Goal: Task Accomplishment & Management: Use online tool/utility

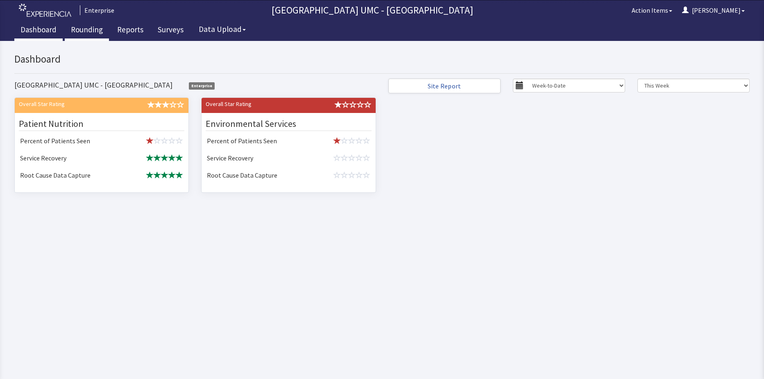
click at [83, 31] on link "Rounding" at bounding box center [87, 30] width 44 height 20
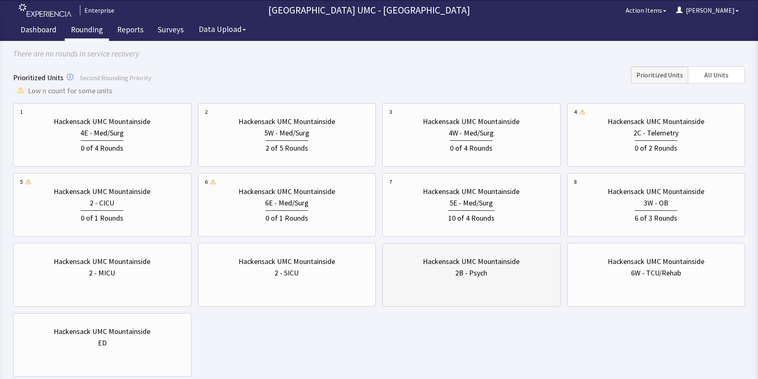
scroll to position [82, 0]
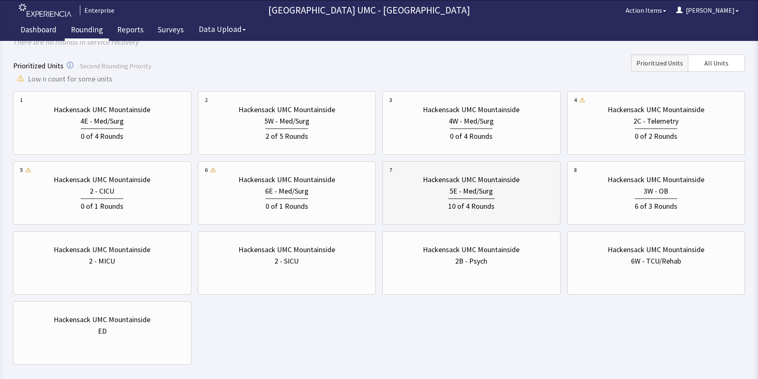
click at [454, 188] on div "5E - Med/Surg" at bounding box center [471, 191] width 43 height 11
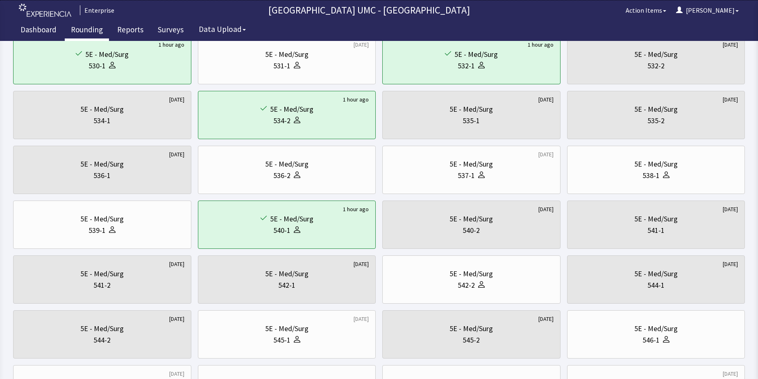
scroll to position [205, 0]
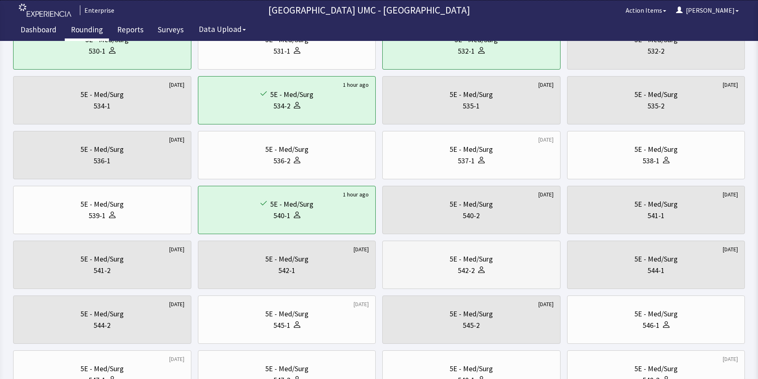
click at [438, 268] on div "542-2" at bounding box center [471, 270] width 164 height 11
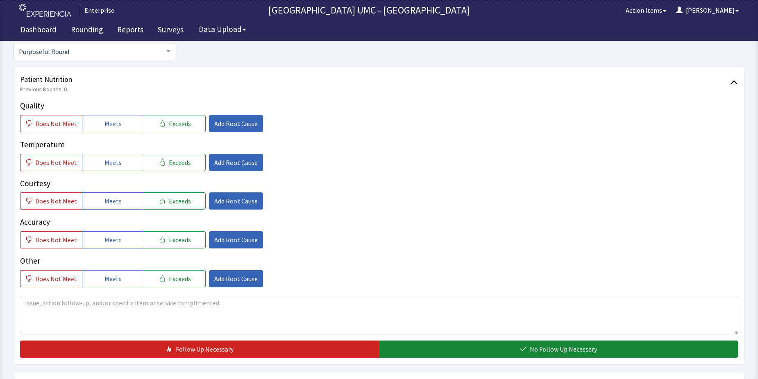
scroll to position [123, 0]
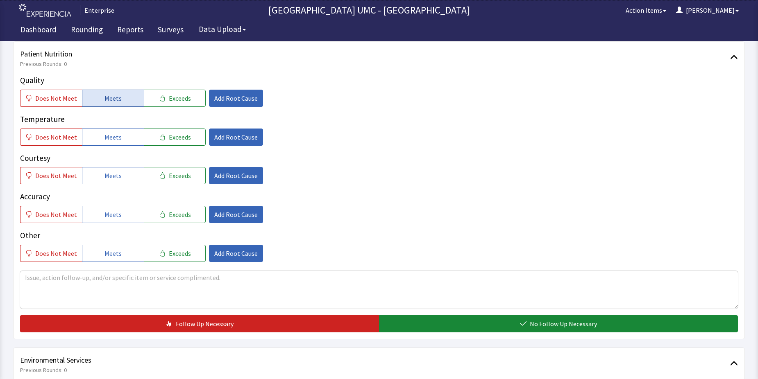
click at [115, 99] on span "Meets" at bounding box center [112, 98] width 17 height 10
click at [111, 137] on span "Meets" at bounding box center [112, 137] width 17 height 10
drag, startPoint x: 114, startPoint y: 170, endPoint x: 129, endPoint y: 209, distance: 41.2
click at [114, 171] on button "Meets" at bounding box center [113, 175] width 62 height 17
drag, startPoint x: 123, startPoint y: 212, endPoint x: 129, endPoint y: 253, distance: 41.0
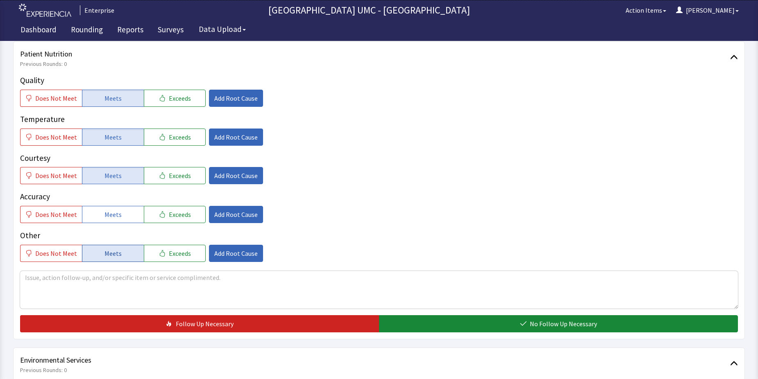
click at [123, 216] on button "Meets" at bounding box center [113, 214] width 62 height 17
click at [123, 254] on button "Meets" at bounding box center [113, 253] width 62 height 17
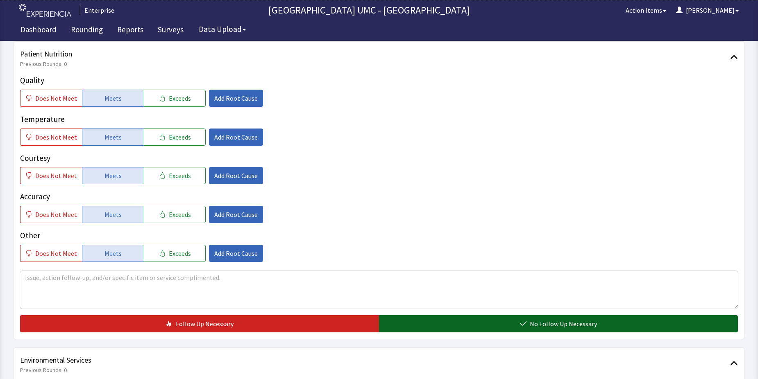
click at [559, 321] on span "No Follow Up Necessary" at bounding box center [563, 324] width 67 height 10
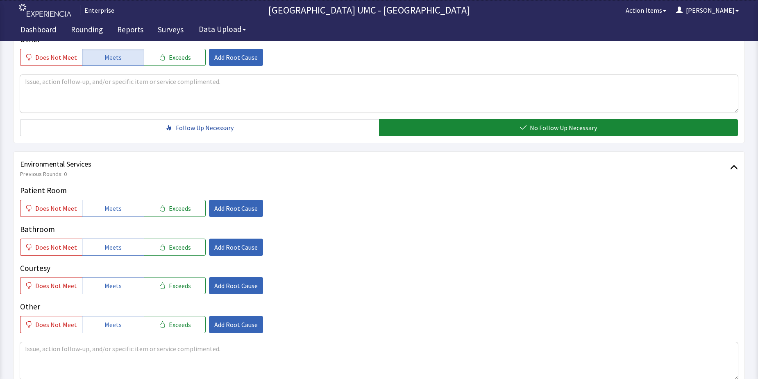
scroll to position [328, 0]
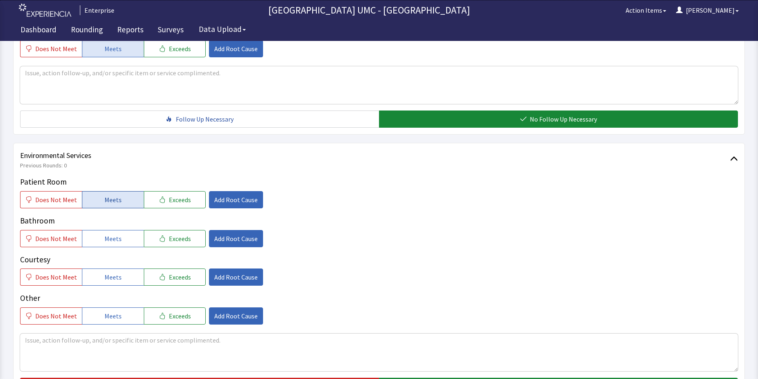
click at [95, 203] on button "Meets" at bounding box center [113, 199] width 62 height 17
drag, startPoint x: 98, startPoint y: 238, endPoint x: 113, endPoint y: 268, distance: 33.4
click at [98, 239] on button "Meets" at bounding box center [113, 238] width 62 height 17
drag, startPoint x: 108, startPoint y: 279, endPoint x: 108, endPoint y: 284, distance: 4.5
click at [108, 284] on button "Meets" at bounding box center [113, 277] width 62 height 17
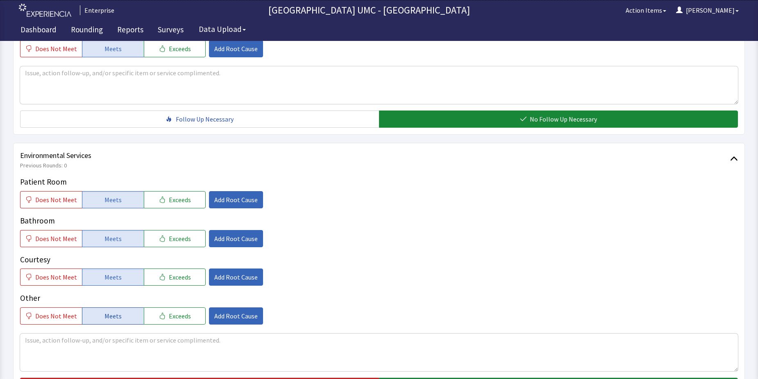
drag, startPoint x: 114, startPoint y: 317, endPoint x: 131, endPoint y: 316, distance: 17.2
click at [117, 317] on span "Meets" at bounding box center [112, 316] width 17 height 10
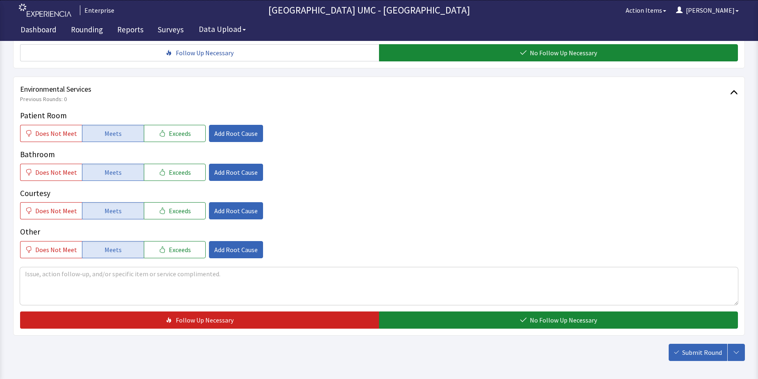
scroll to position [410, 0]
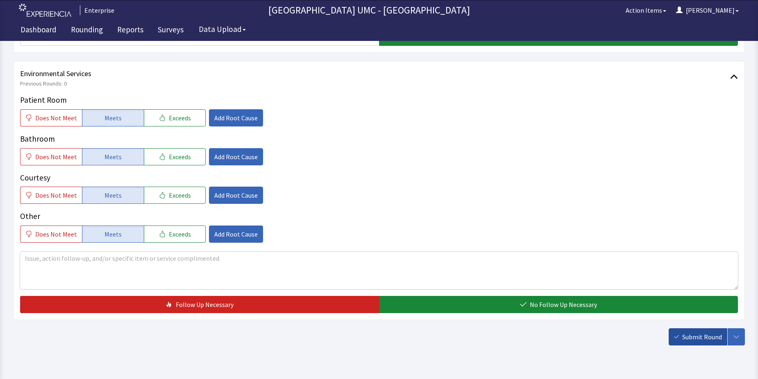
drag, startPoint x: 561, startPoint y: 307, endPoint x: 695, endPoint y: 329, distance: 135.3
click at [563, 309] on span "No Follow Up Necessary" at bounding box center [563, 305] width 67 height 10
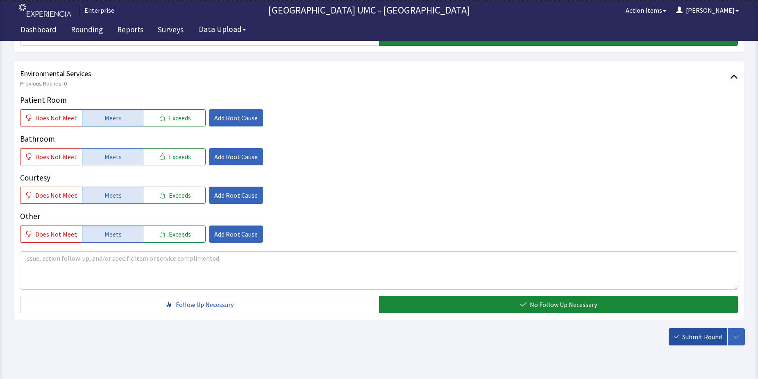
click at [696, 337] on span "Submit Round" at bounding box center [702, 337] width 40 height 10
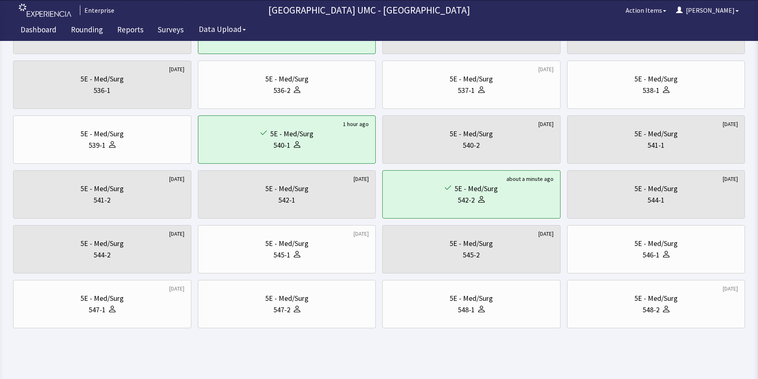
scroll to position [279, 0]
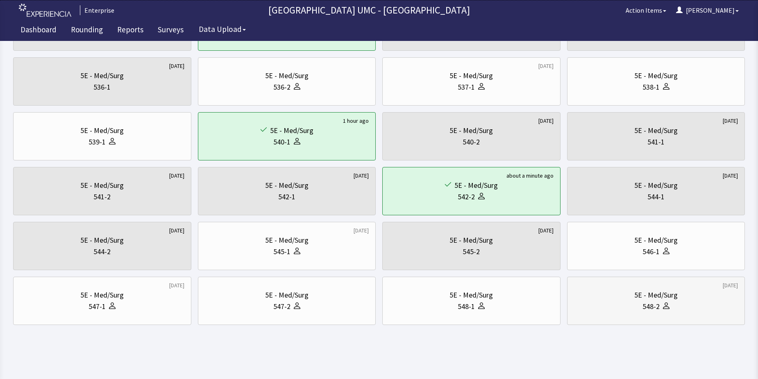
click at [643, 313] on div "5E - Med/Surg 548-2" at bounding box center [656, 301] width 164 height 39
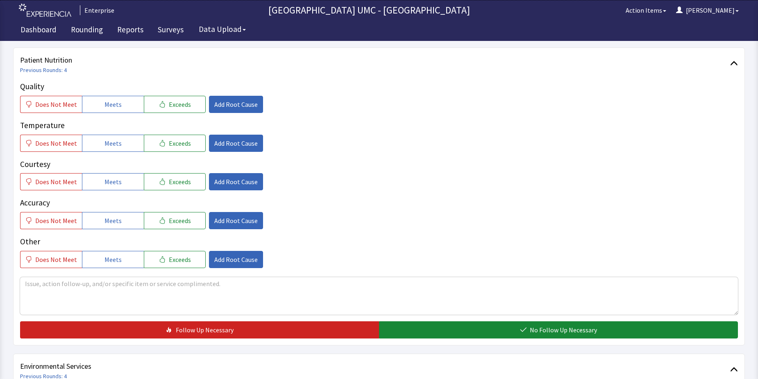
scroll to position [123, 0]
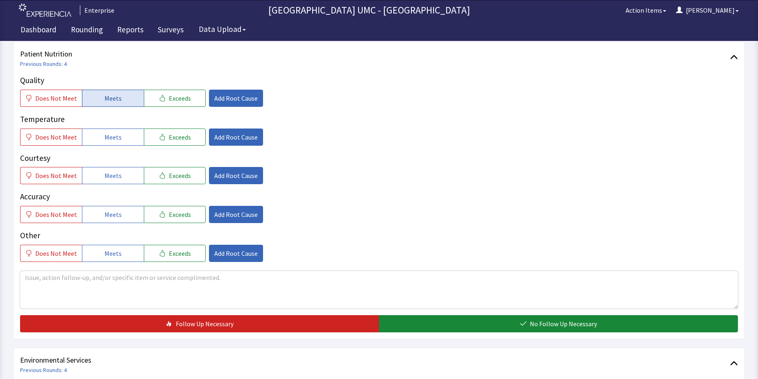
click at [99, 98] on button "Meets" at bounding box center [113, 98] width 62 height 17
click at [107, 140] on span "Meets" at bounding box center [112, 137] width 17 height 10
click at [112, 173] on span "Meets" at bounding box center [112, 176] width 17 height 10
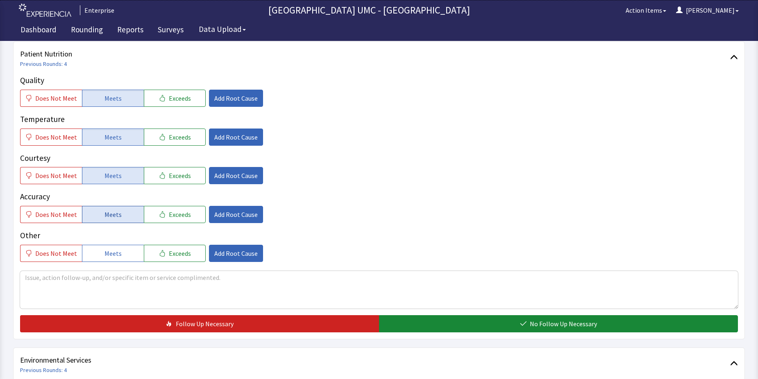
click at [114, 216] on span "Meets" at bounding box center [112, 215] width 17 height 10
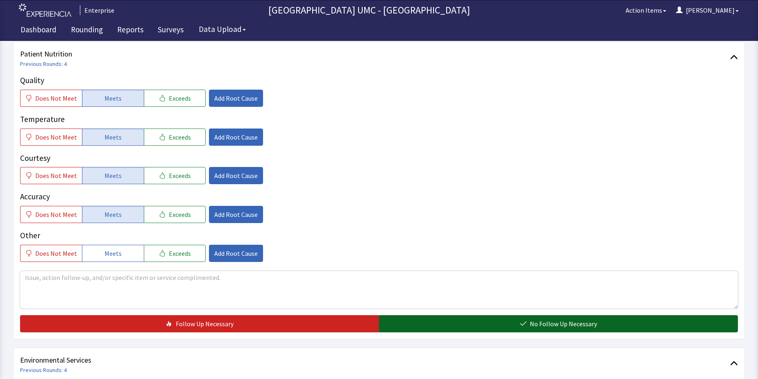
drag, startPoint x: 114, startPoint y: 255, endPoint x: 406, endPoint y: 315, distance: 297.9
click at [143, 270] on div "Quality Does Not Meet Meets Exceeds Add Root Cause Temperature Does Not Meet Me…" at bounding box center [379, 204] width 718 height 258
click at [537, 322] on span "No Follow Up Necessary" at bounding box center [563, 324] width 67 height 10
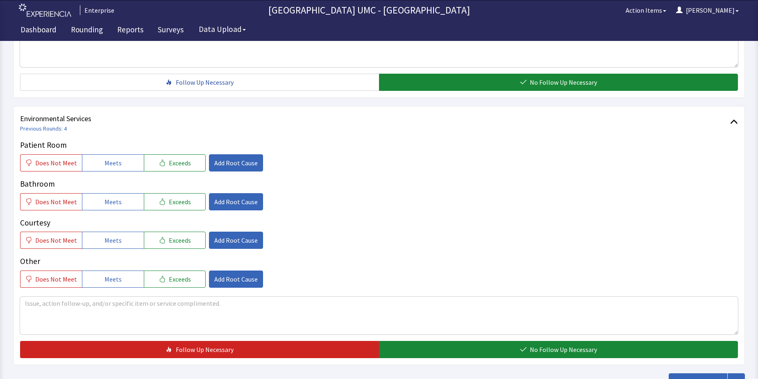
scroll to position [369, 0]
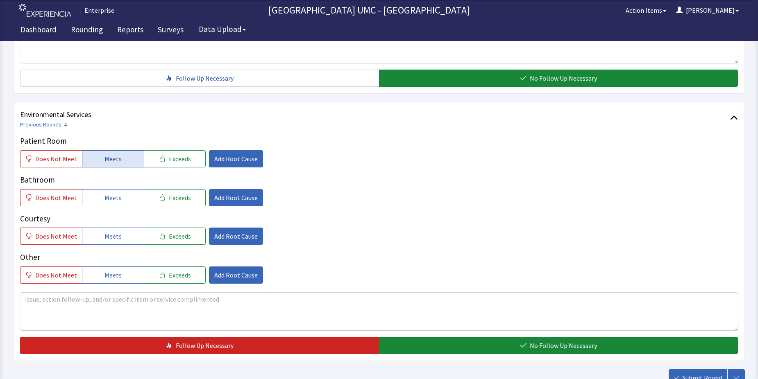
click at [112, 155] on span "Meets" at bounding box center [112, 159] width 17 height 10
click at [112, 196] on span "Meets" at bounding box center [112, 198] width 17 height 10
click at [111, 241] on span "Meets" at bounding box center [112, 237] width 17 height 10
drag, startPoint x: 104, startPoint y: 265, endPoint x: 104, endPoint y: 269, distance: 4.6
click at [104, 269] on div "Other Does Not Meet Meets Exceeds Add Root Cause" at bounding box center [379, 268] width 718 height 32
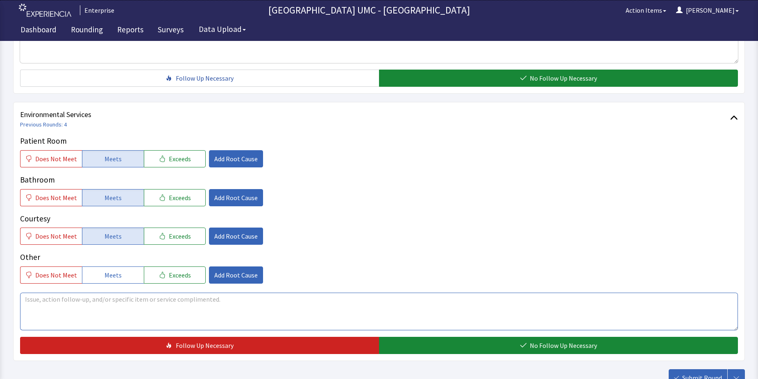
click at [327, 295] on textarea at bounding box center [379, 312] width 718 height 38
click at [118, 274] on span "Meets" at bounding box center [112, 275] width 17 height 10
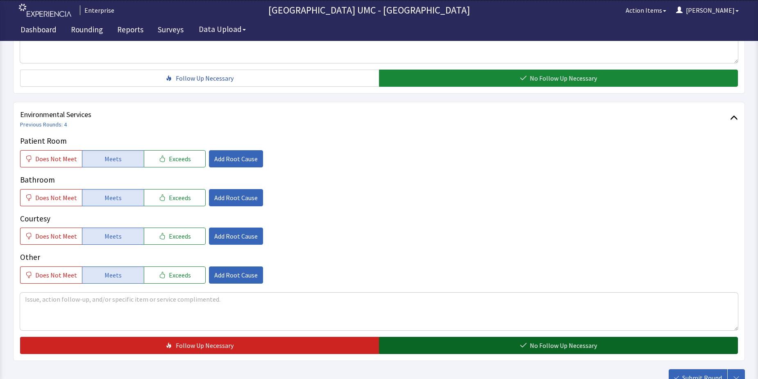
click at [513, 338] on button "No Follow Up Necessary" at bounding box center [558, 345] width 359 height 17
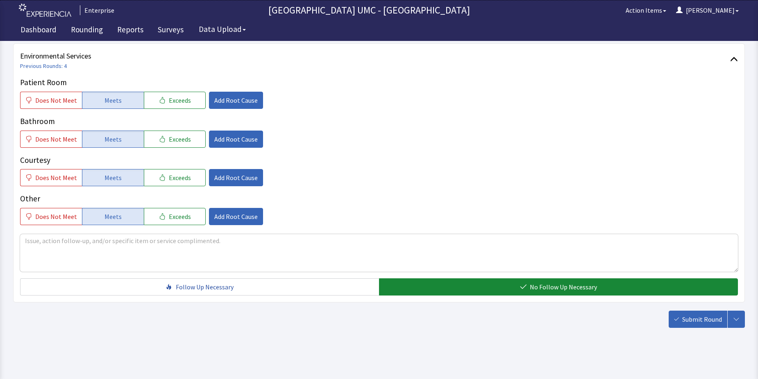
scroll to position [430, 0]
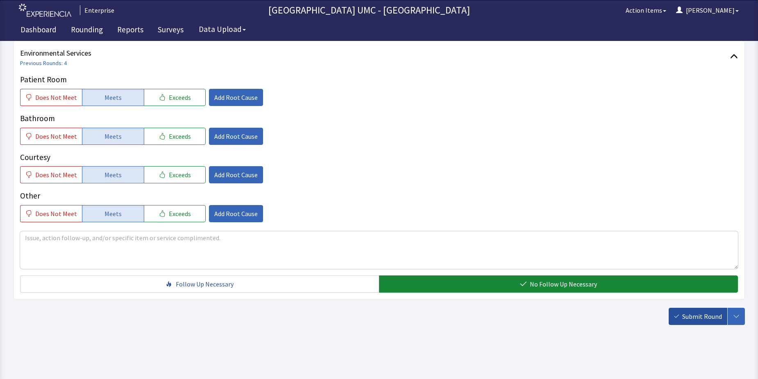
click at [691, 316] on span "Submit Round" at bounding box center [702, 317] width 40 height 10
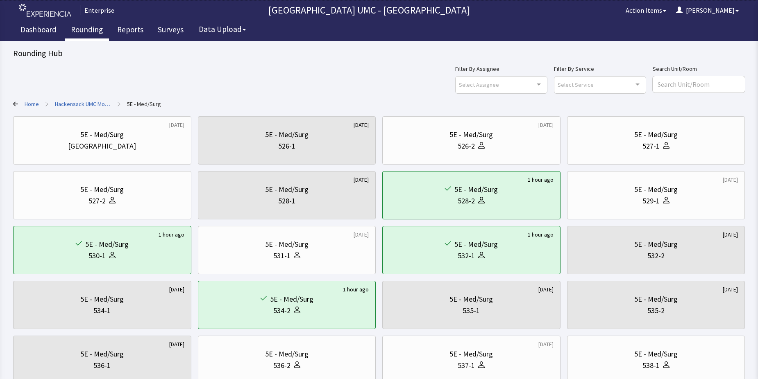
click at [90, 30] on link "Rounding" at bounding box center [87, 30] width 44 height 20
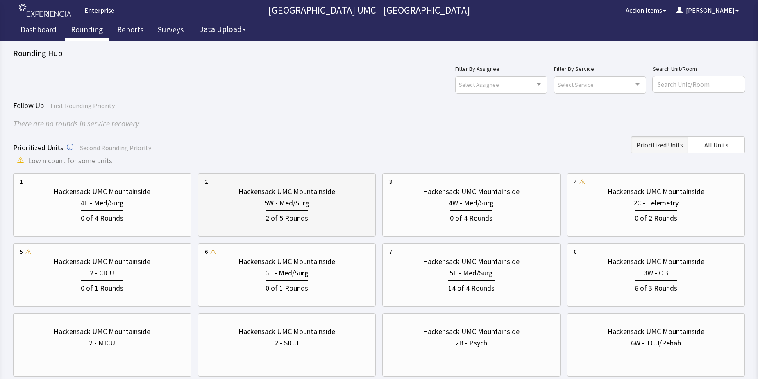
click at [257, 201] on div "5W - Med/Surg" at bounding box center [287, 203] width 164 height 11
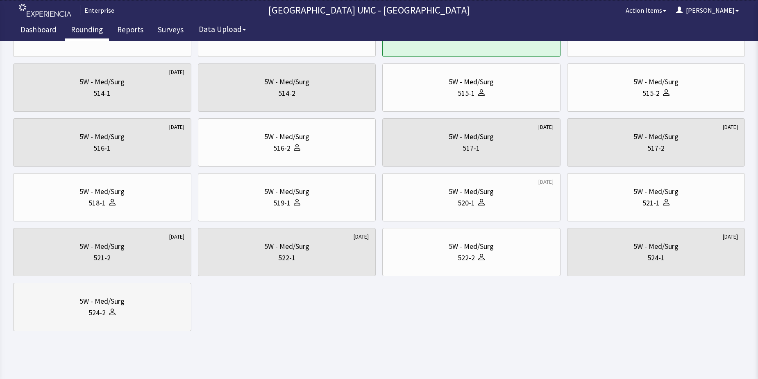
scroll to position [328, 0]
click at [140, 316] on div "524-2" at bounding box center [102, 312] width 164 height 11
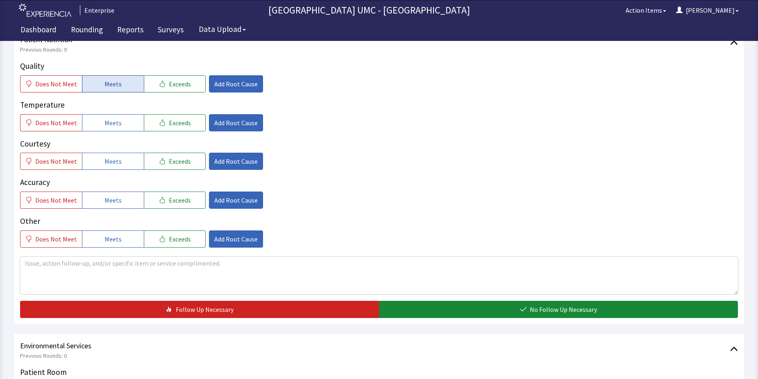
scroll to position [123, 0]
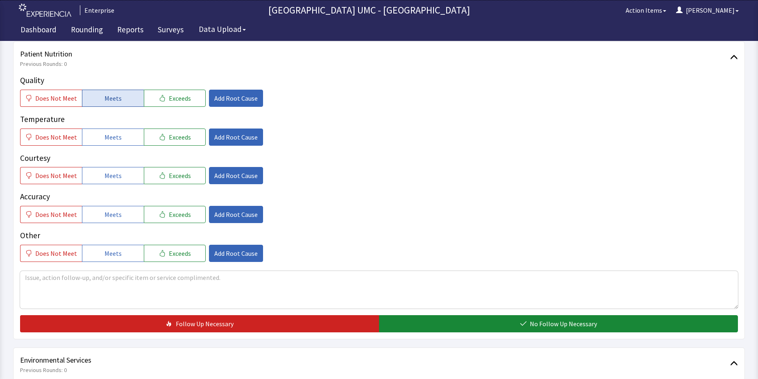
click at [107, 101] on span "Meets" at bounding box center [112, 98] width 17 height 10
click at [114, 142] on span "Meets" at bounding box center [112, 137] width 17 height 10
click at [113, 184] on button "Meets" at bounding box center [113, 175] width 62 height 17
drag, startPoint x: 114, startPoint y: 215, endPoint x: 118, endPoint y: 260, distance: 45.3
click at [114, 216] on span "Meets" at bounding box center [112, 215] width 17 height 10
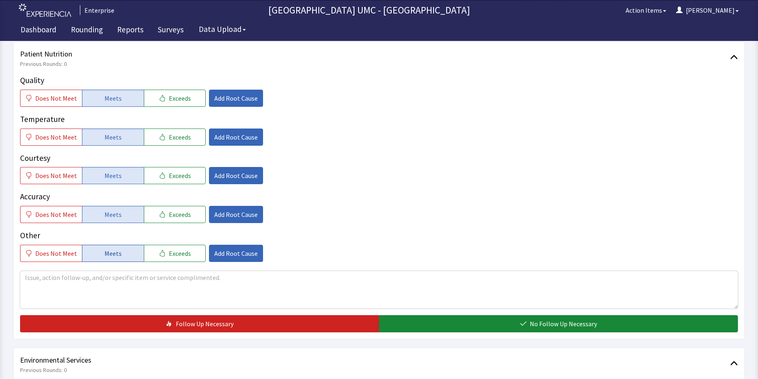
click at [108, 256] on span "Meets" at bounding box center [112, 254] width 17 height 10
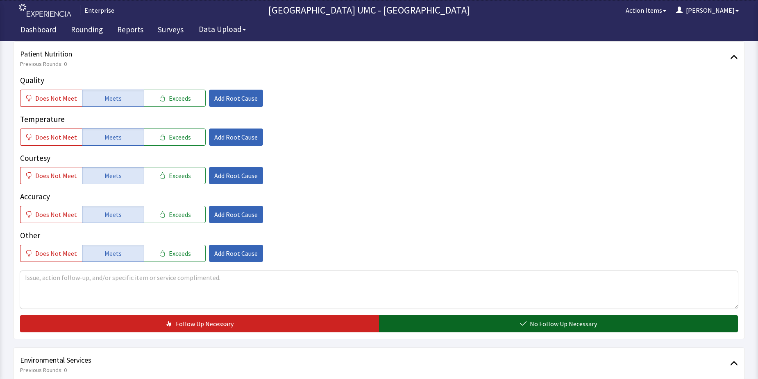
click at [492, 320] on button "No Follow Up Necessary" at bounding box center [558, 324] width 359 height 17
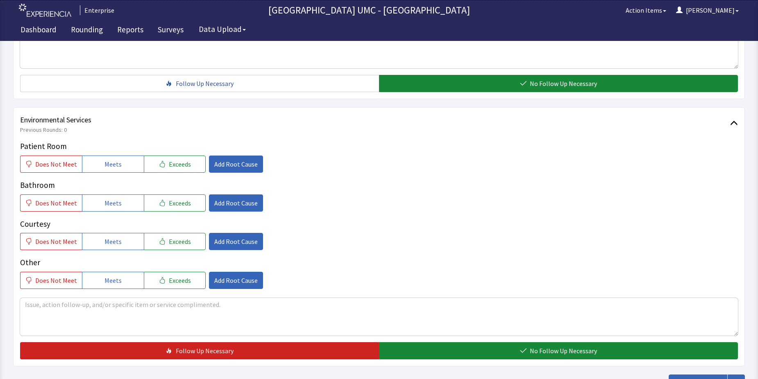
scroll to position [369, 0]
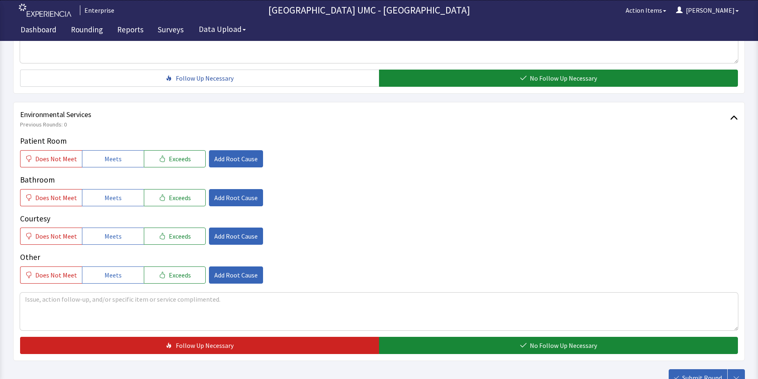
click at [119, 166] on button "Meets" at bounding box center [113, 158] width 62 height 17
drag, startPoint x: 117, startPoint y: 194, endPoint x: 117, endPoint y: 210, distance: 15.6
click at [117, 196] on span "Meets" at bounding box center [112, 198] width 17 height 10
drag, startPoint x: 109, startPoint y: 233, endPoint x: 112, endPoint y: 270, distance: 37.1
click at [109, 236] on span "Meets" at bounding box center [112, 237] width 17 height 10
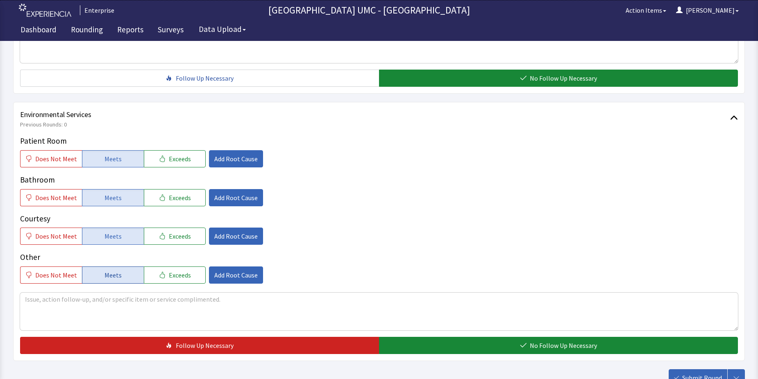
drag, startPoint x: 113, startPoint y: 276, endPoint x: 378, endPoint y: 277, distance: 264.7
click at [118, 275] on button "Meets" at bounding box center [113, 275] width 62 height 17
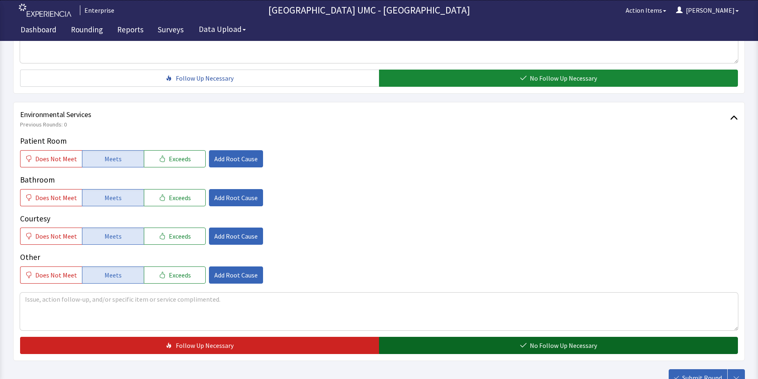
click at [505, 344] on button "No Follow Up Necessary" at bounding box center [558, 345] width 359 height 17
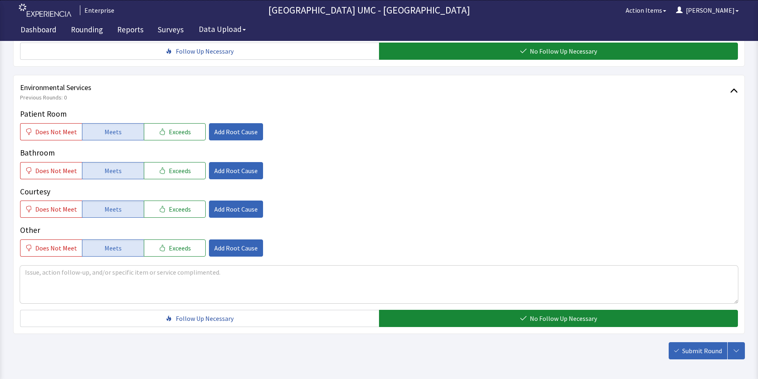
scroll to position [430, 0]
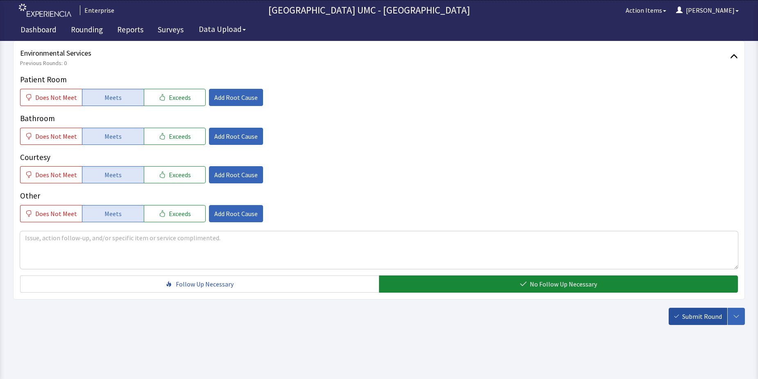
click at [692, 319] on span "Submit Round" at bounding box center [702, 317] width 40 height 10
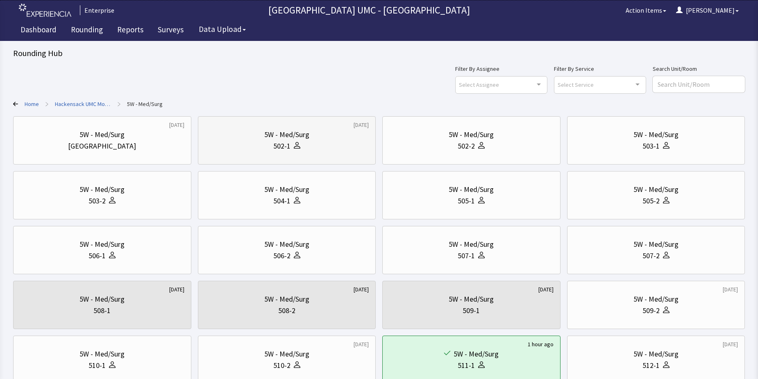
click at [293, 146] on div at bounding box center [296, 146] width 10 height 11
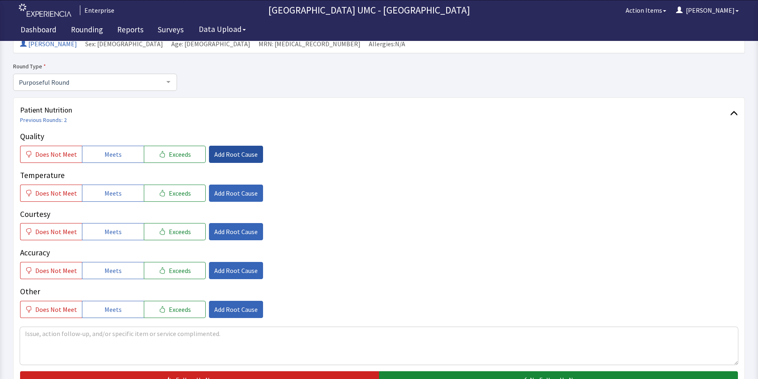
scroll to position [82, 0]
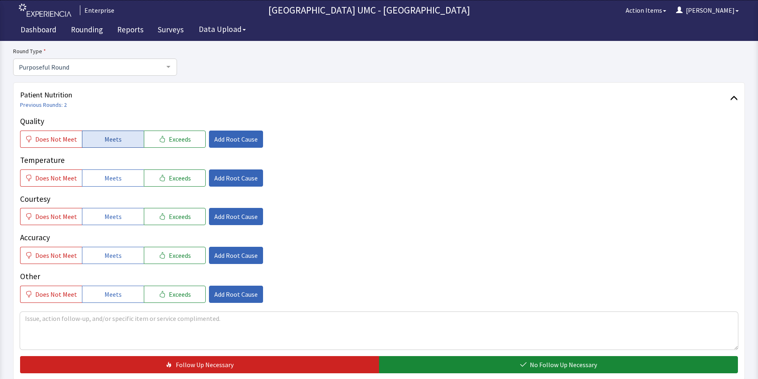
click at [113, 143] on span "Meets" at bounding box center [112, 139] width 17 height 10
click at [123, 177] on button "Meets" at bounding box center [113, 178] width 62 height 17
drag, startPoint x: 117, startPoint y: 216, endPoint x: 116, endPoint y: 247, distance: 31.2
click at [116, 217] on span "Meets" at bounding box center [112, 217] width 17 height 10
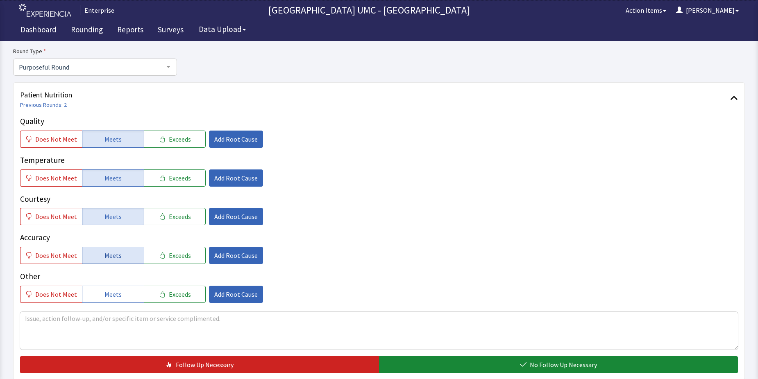
click at [111, 257] on span "Meets" at bounding box center [112, 256] width 17 height 10
click at [118, 293] on button "Meets" at bounding box center [113, 294] width 62 height 17
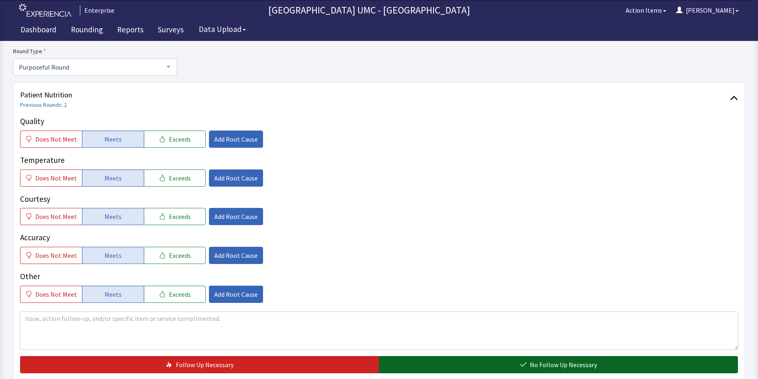
click at [463, 368] on button "No Follow Up Necessary" at bounding box center [558, 364] width 359 height 17
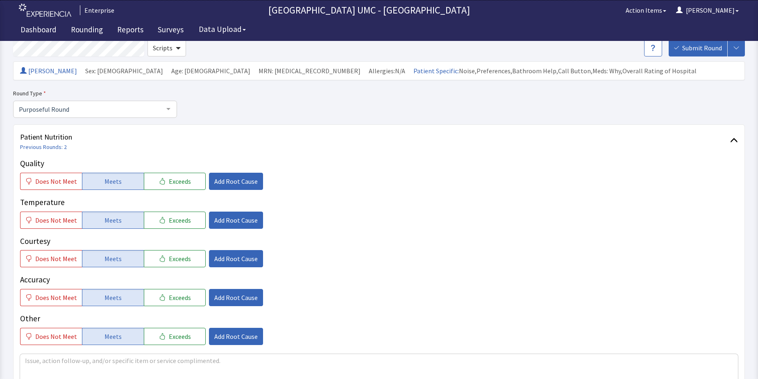
scroll to position [0, 0]
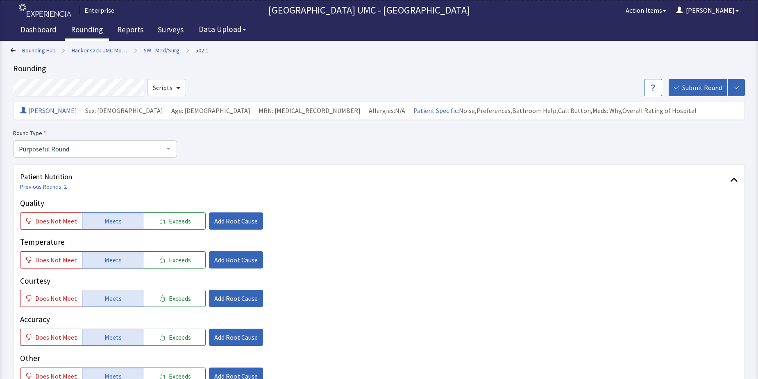
click at [86, 31] on link "Rounding" at bounding box center [87, 30] width 44 height 20
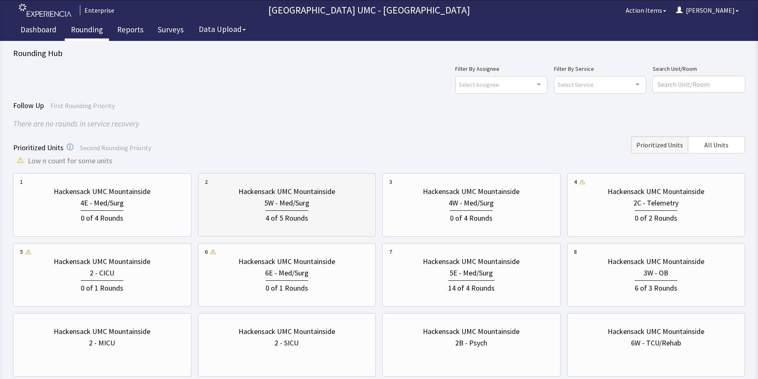
click at [291, 208] on div "5W - Med/Surg" at bounding box center [286, 203] width 45 height 11
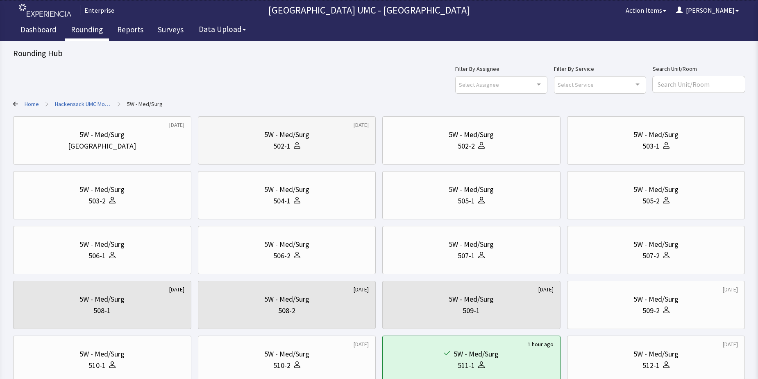
click at [297, 154] on div "5W - Med/Surg 502-1" at bounding box center [287, 140] width 164 height 39
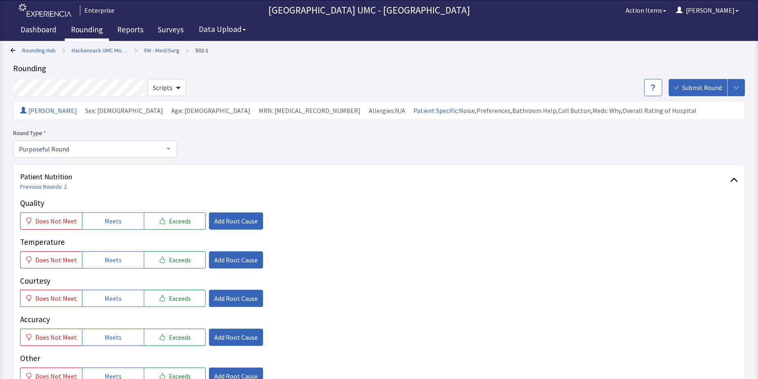
click at [86, 29] on link "Rounding" at bounding box center [87, 30] width 44 height 20
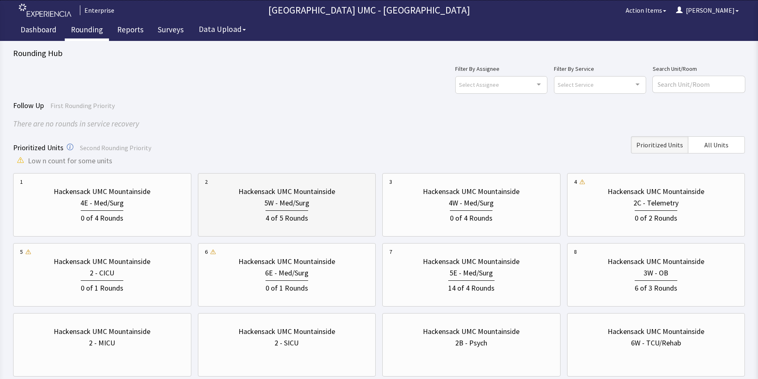
click at [300, 209] on div "4 of 5 Rounds" at bounding box center [287, 216] width 164 height 15
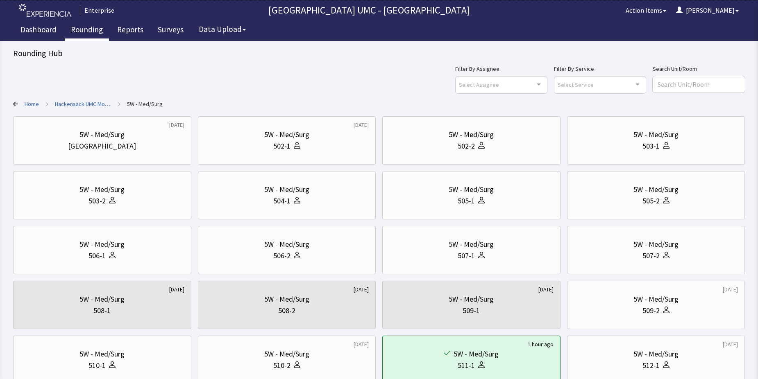
scroll to position [41, 0]
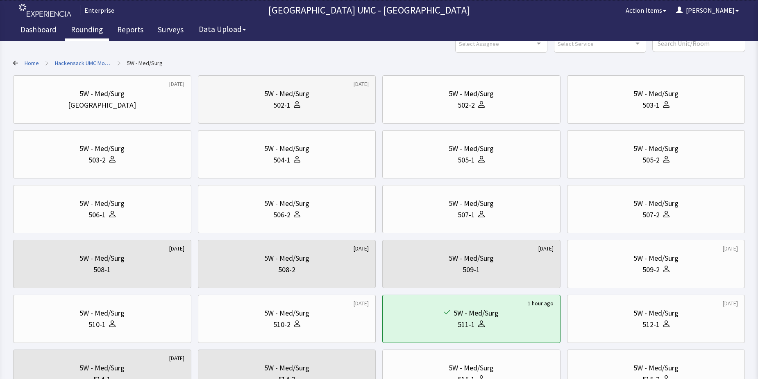
click at [301, 107] on div "502-1" at bounding box center [287, 105] width 164 height 11
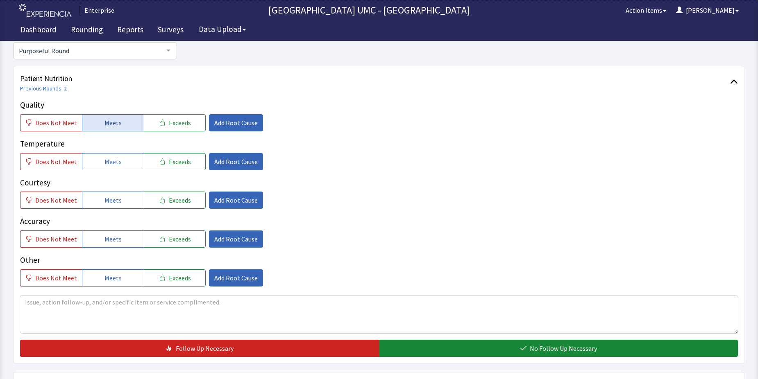
scroll to position [82, 0]
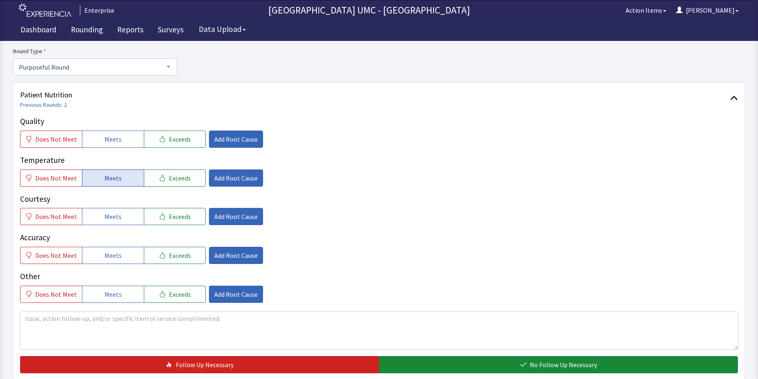
drag, startPoint x: 100, startPoint y: 137, endPoint x: 107, endPoint y: 173, distance: 36.4
click at [100, 140] on button "Meets" at bounding box center [113, 139] width 62 height 17
drag, startPoint x: 108, startPoint y: 178, endPoint x: 121, endPoint y: 229, distance: 52.5
click at [109, 188] on div "Quality Does Not Meet Meets Exceeds Add Root Cause Temperature Does Not Meet Me…" at bounding box center [379, 210] width 718 height 188
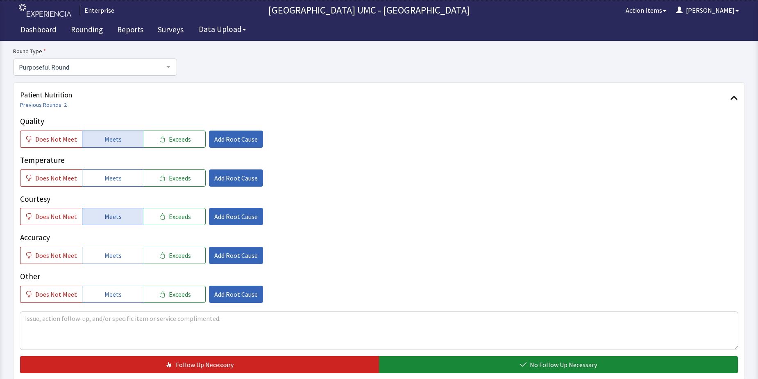
click at [113, 219] on span "Meets" at bounding box center [112, 217] width 17 height 10
drag, startPoint x: 111, startPoint y: 181, endPoint x: 111, endPoint y: 204, distance: 23.4
click at [111, 184] on button "Meets" at bounding box center [113, 178] width 62 height 17
click at [98, 256] on button "Meets" at bounding box center [113, 255] width 62 height 17
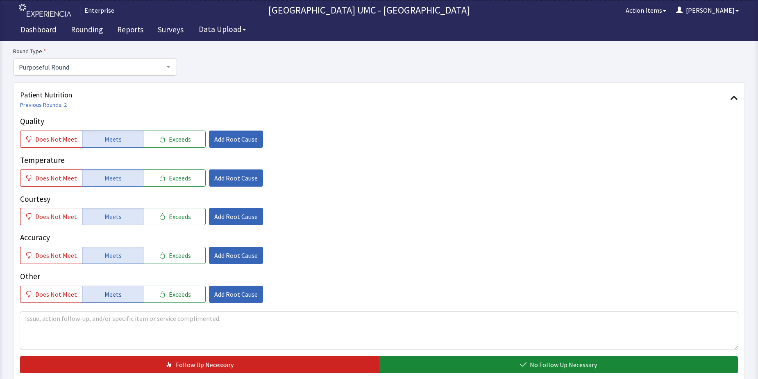
click at [111, 292] on span "Meets" at bounding box center [112, 295] width 17 height 10
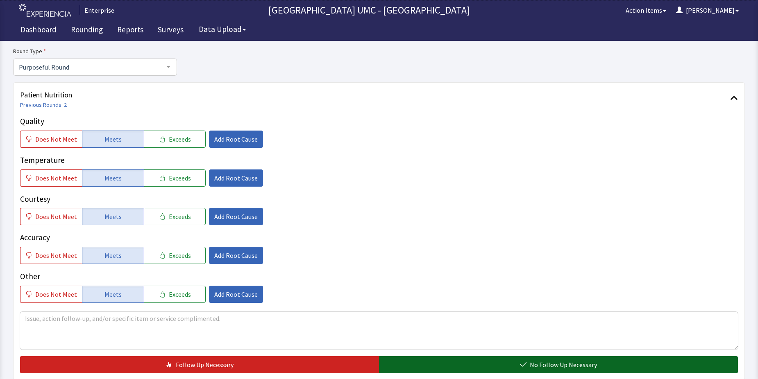
click at [413, 362] on button "No Follow Up Necessary" at bounding box center [558, 364] width 359 height 17
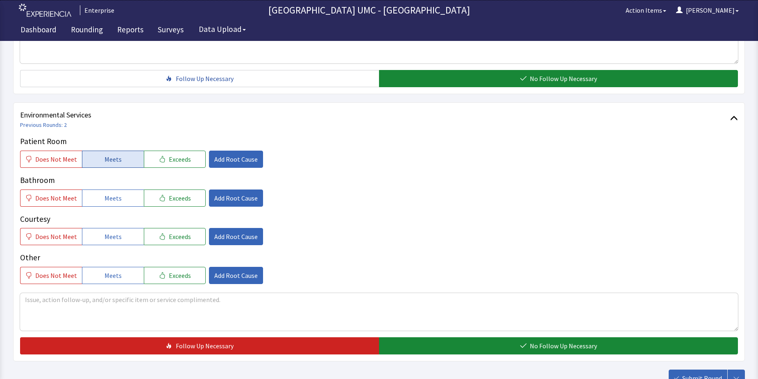
scroll to position [369, 0]
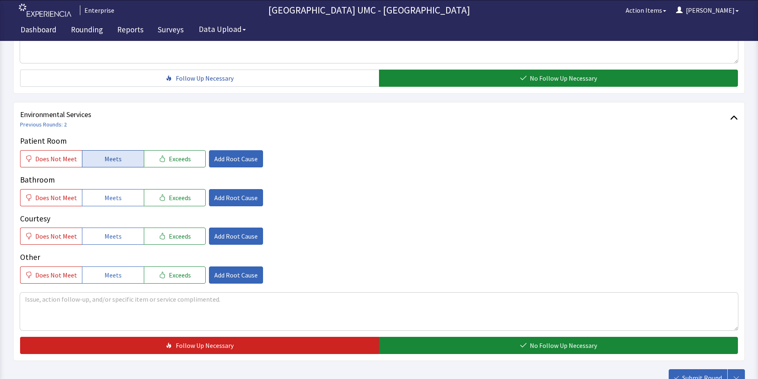
drag, startPoint x: 112, startPoint y: 154, endPoint x: 117, endPoint y: 196, distance: 42.0
click at [112, 156] on span "Meets" at bounding box center [112, 159] width 17 height 10
drag, startPoint x: 117, startPoint y: 197, endPoint x: 119, endPoint y: 238, distance: 41.4
click at [116, 200] on span "Meets" at bounding box center [112, 198] width 17 height 10
drag, startPoint x: 119, startPoint y: 239, endPoint x: 125, endPoint y: 270, distance: 31.3
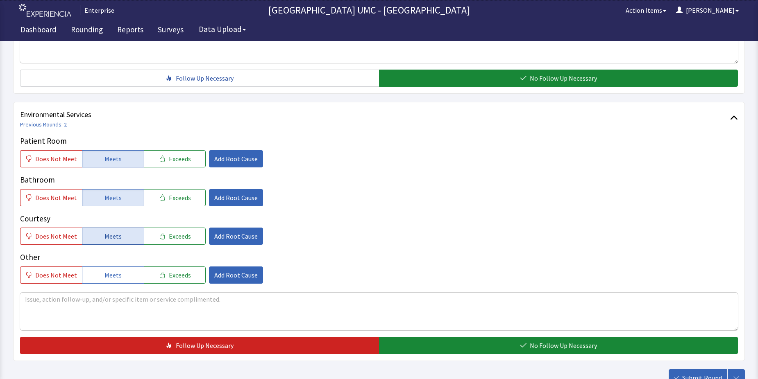
click at [119, 240] on button "Meets" at bounding box center [113, 236] width 62 height 17
drag, startPoint x: 124, startPoint y: 275, endPoint x: 270, endPoint y: 329, distance: 156.6
click at [125, 279] on button "Meets" at bounding box center [113, 275] width 62 height 17
drag, startPoint x: 433, startPoint y: 346, endPoint x: 488, endPoint y: 359, distance: 57.2
click at [438, 347] on button "No Follow Up Necessary" at bounding box center [558, 345] width 359 height 17
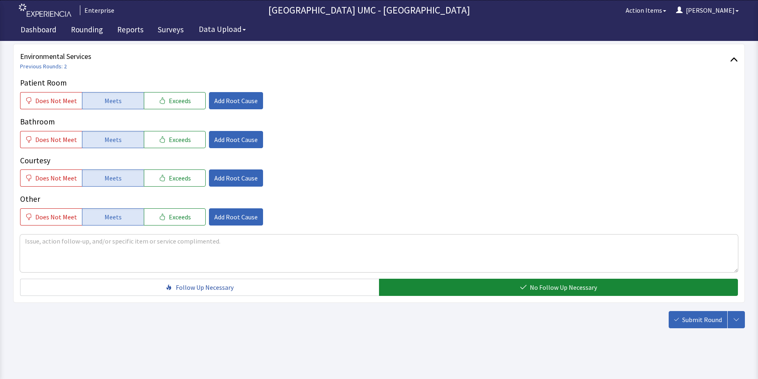
scroll to position [430, 0]
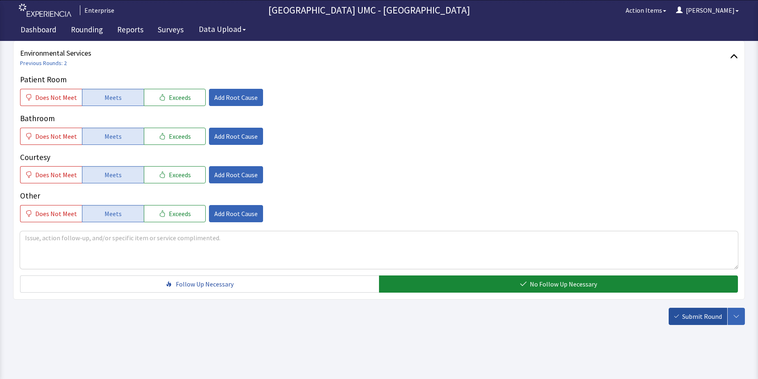
click at [703, 321] on span "Submit Round" at bounding box center [702, 317] width 40 height 10
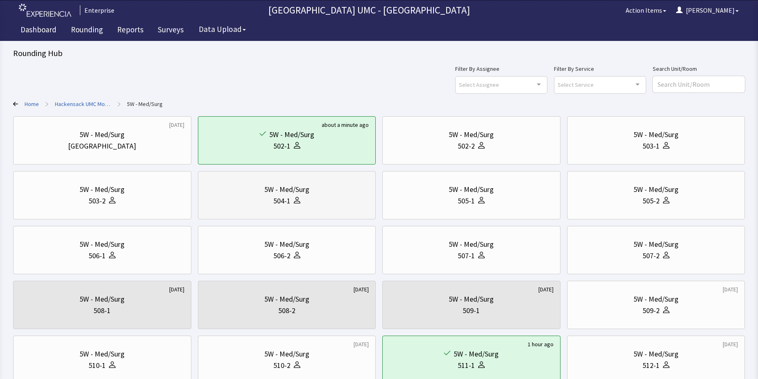
click at [294, 204] on div at bounding box center [296, 200] width 10 height 11
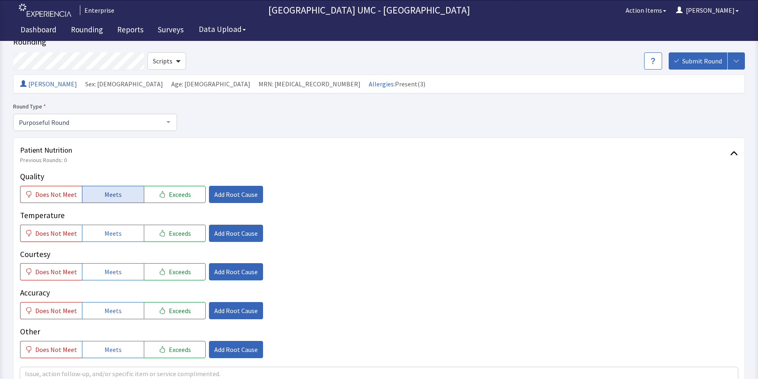
scroll to position [41, 0]
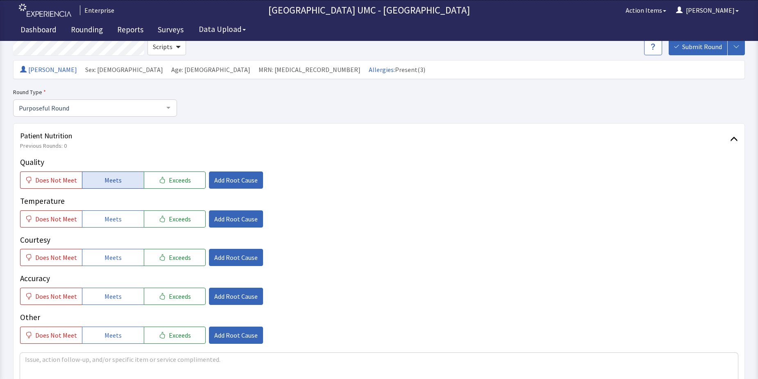
click at [115, 176] on span "Meets" at bounding box center [112, 180] width 17 height 10
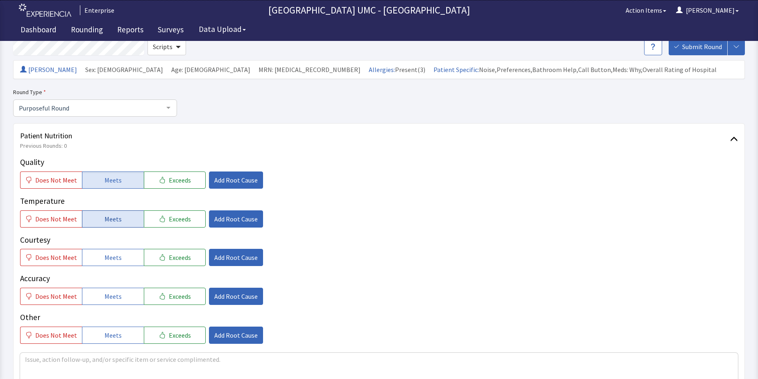
click at [112, 224] on span "Meets" at bounding box center [112, 219] width 17 height 10
drag, startPoint x: 109, startPoint y: 259, endPoint x: 112, endPoint y: 310, distance: 51.7
click at [109, 262] on span "Meets" at bounding box center [112, 258] width 17 height 10
click at [104, 295] on span "Meets" at bounding box center [112, 297] width 17 height 10
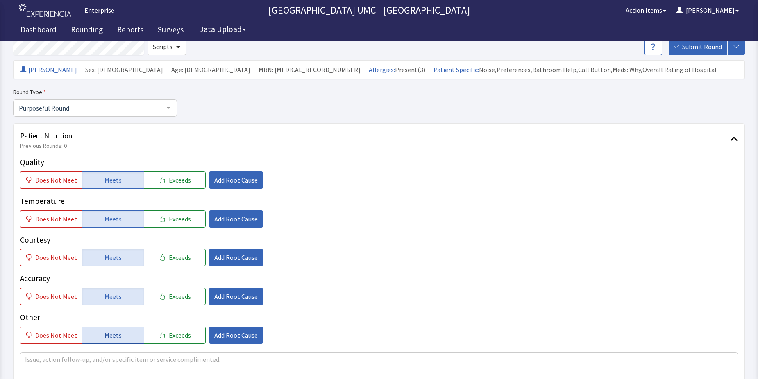
drag, startPoint x: 109, startPoint y: 333, endPoint x: 114, endPoint y: 331, distance: 5.2
click at [109, 334] on span "Meets" at bounding box center [112, 336] width 17 height 10
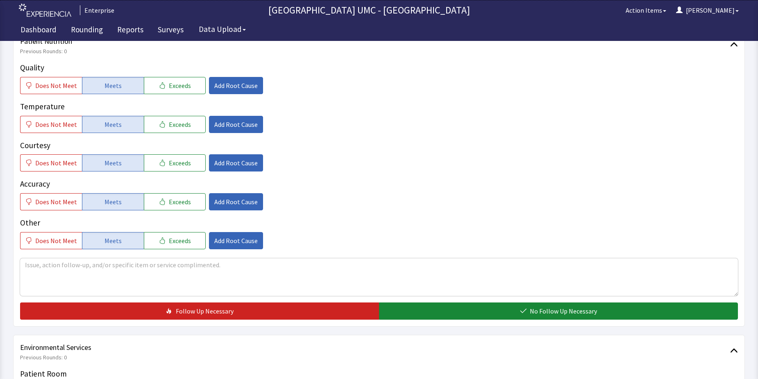
scroll to position [164, 0]
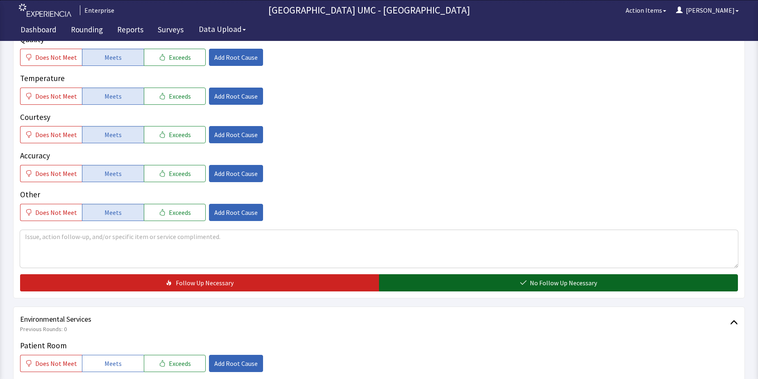
click at [479, 286] on button "No Follow Up Necessary" at bounding box center [558, 283] width 359 height 17
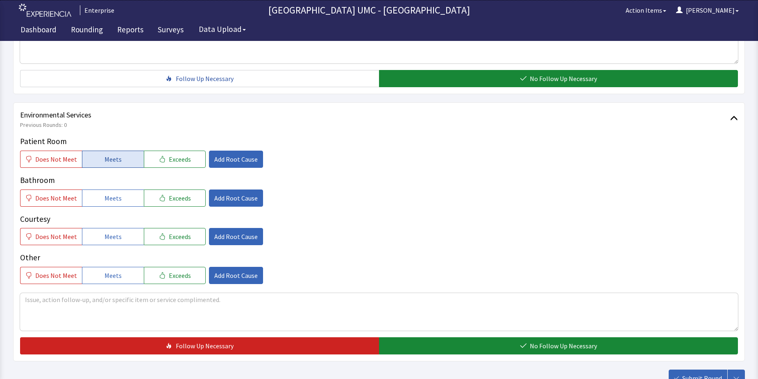
scroll to position [369, 0]
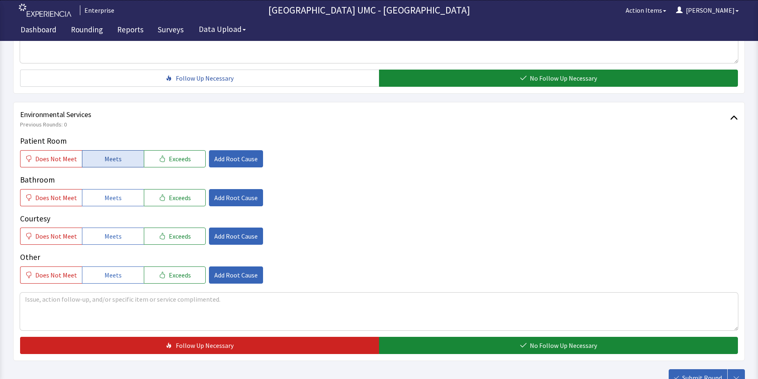
drag, startPoint x: 101, startPoint y: 153, endPoint x: 105, endPoint y: 163, distance: 11.3
click at [101, 154] on button "Meets" at bounding box center [113, 158] width 62 height 17
drag, startPoint x: 108, startPoint y: 202, endPoint x: 108, endPoint y: 209, distance: 7.0
click at [108, 209] on div "Patient Room Does Not Meet Meets Exceeds Add Root Cause Bathroom Does Not Meet …" at bounding box center [379, 209] width 718 height 149
click at [114, 241] on span "Meets" at bounding box center [112, 237] width 17 height 10
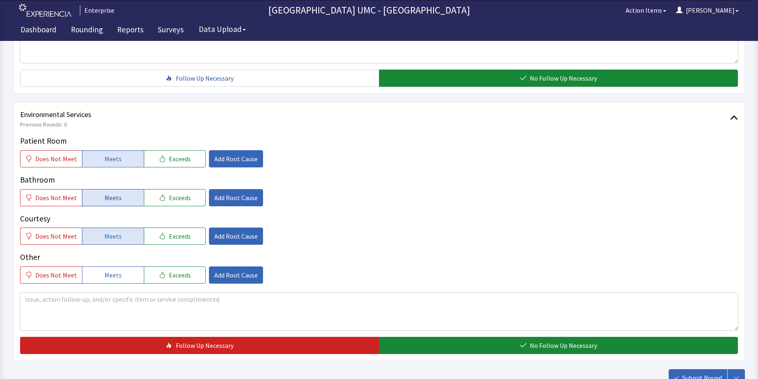
click at [116, 204] on button "Meets" at bounding box center [113, 197] width 62 height 17
click at [113, 275] on span "Meets" at bounding box center [112, 275] width 17 height 10
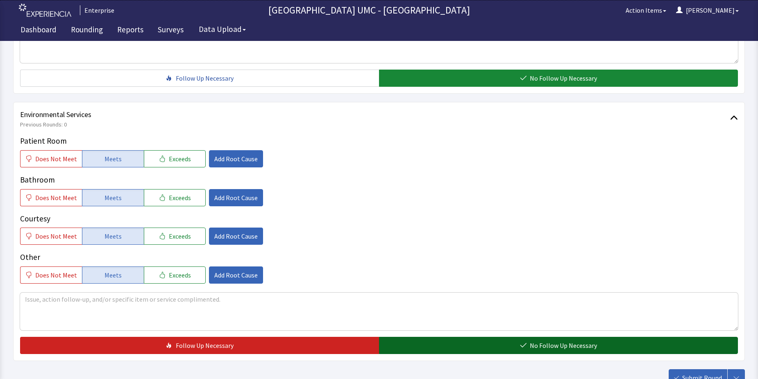
click at [544, 345] on span "No Follow Up Necessary" at bounding box center [563, 346] width 67 height 10
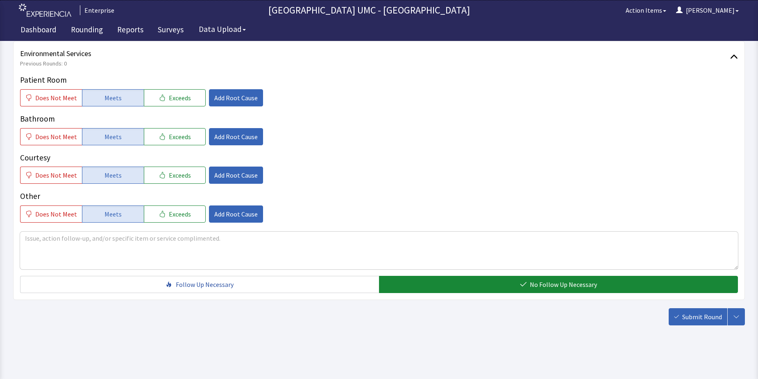
scroll to position [430, 0]
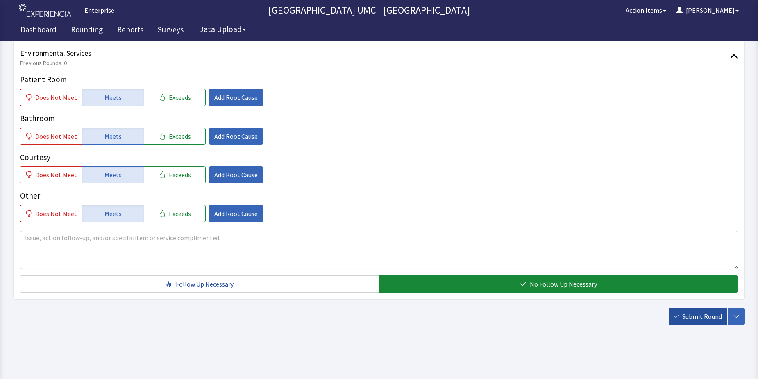
click at [700, 320] on span "Submit Round" at bounding box center [702, 317] width 40 height 10
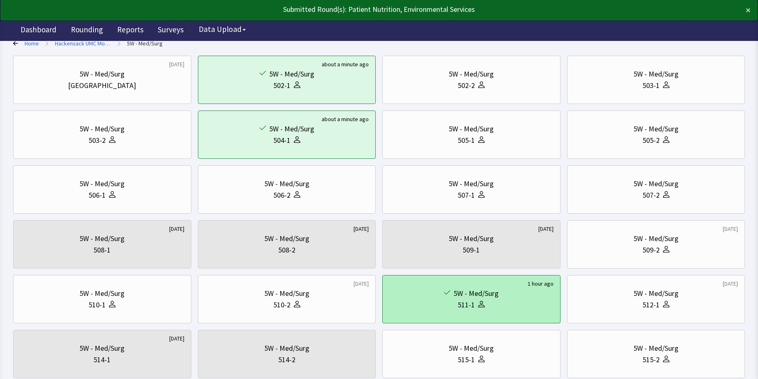
scroll to position [82, 0]
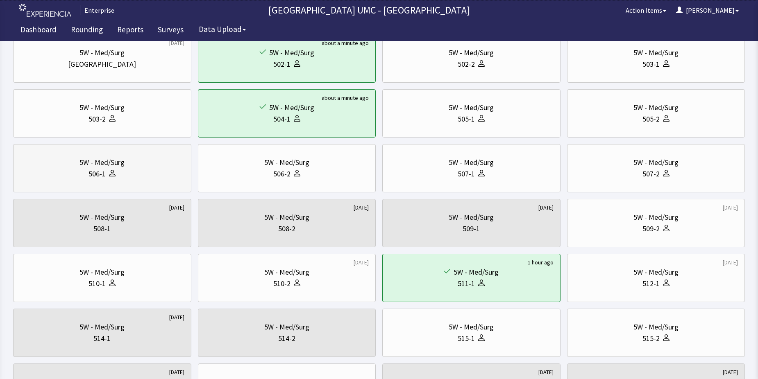
click at [119, 169] on div "506-1" at bounding box center [102, 173] width 164 height 11
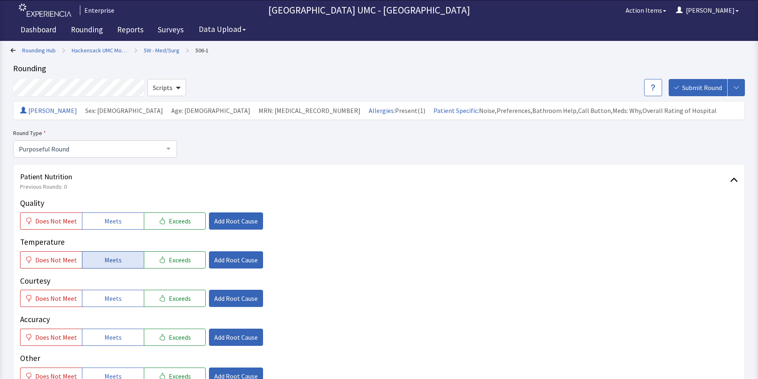
scroll to position [41, 0]
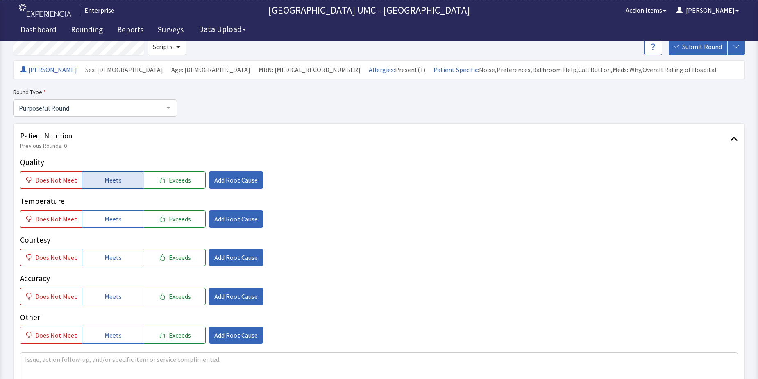
click at [121, 178] on button "Meets" at bounding box center [113, 180] width 62 height 17
click at [111, 222] on span "Meets" at bounding box center [112, 219] width 17 height 10
click at [111, 260] on span "Meets" at bounding box center [112, 258] width 17 height 10
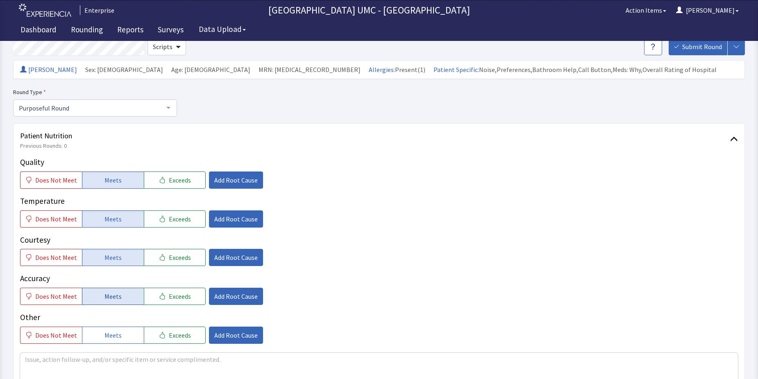
click at [104, 297] on span "Meets" at bounding box center [112, 297] width 17 height 10
click at [109, 333] on span "Meets" at bounding box center [112, 336] width 17 height 10
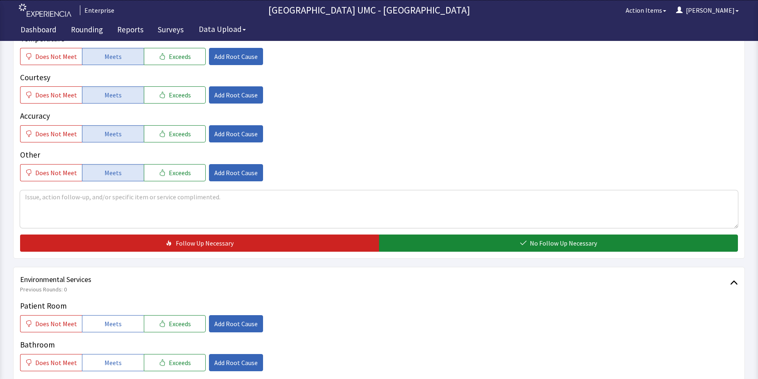
scroll to position [205, 0]
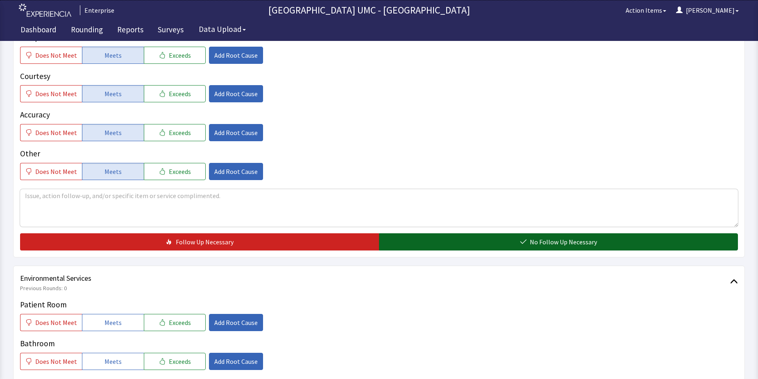
click at [519, 243] on button "No Follow Up Necessary" at bounding box center [558, 242] width 359 height 17
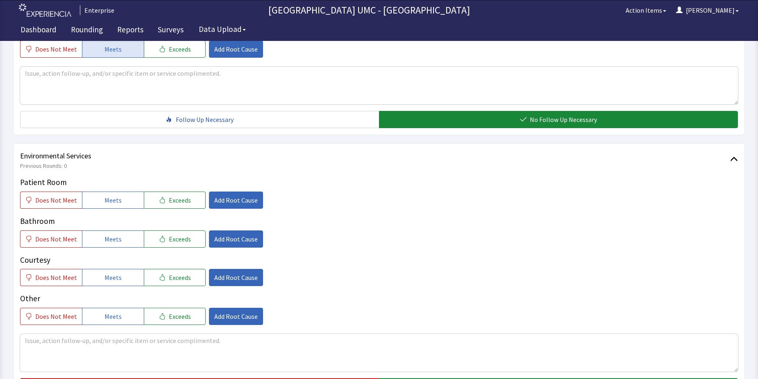
scroll to position [328, 0]
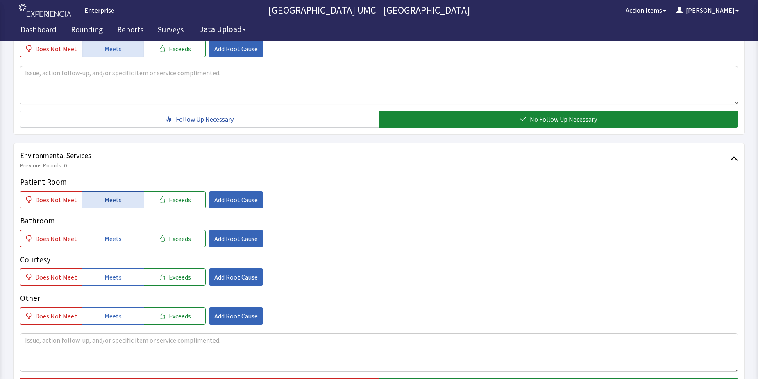
click at [98, 202] on button "Meets" at bounding box center [113, 199] width 62 height 17
click at [113, 238] on span "Meets" at bounding box center [112, 239] width 17 height 10
click at [113, 284] on button "Meets" at bounding box center [113, 277] width 62 height 17
click at [113, 321] on span "Meets" at bounding box center [112, 316] width 17 height 10
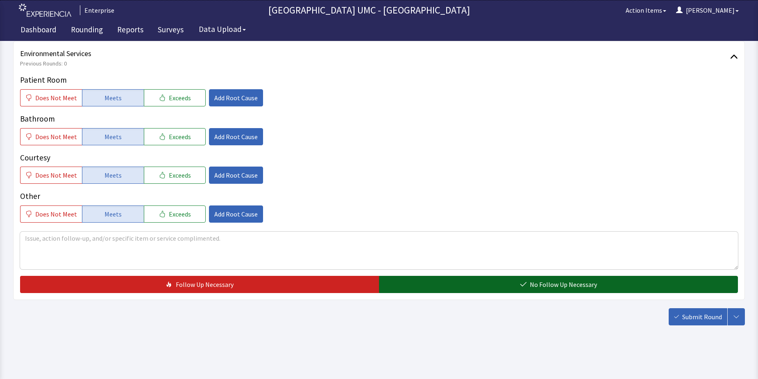
scroll to position [430, 0]
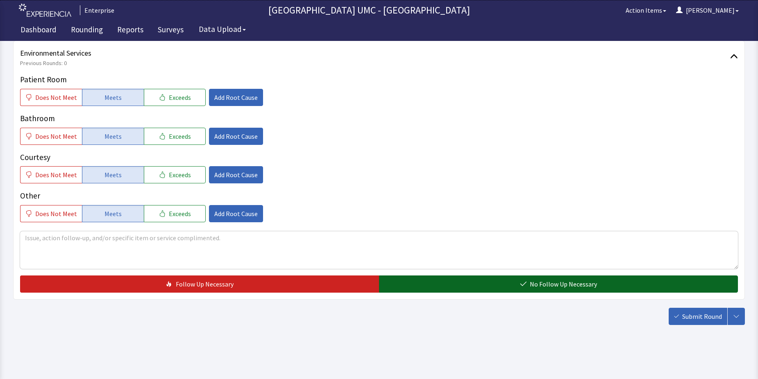
click at [494, 281] on button "No Follow Up Necessary" at bounding box center [558, 284] width 359 height 17
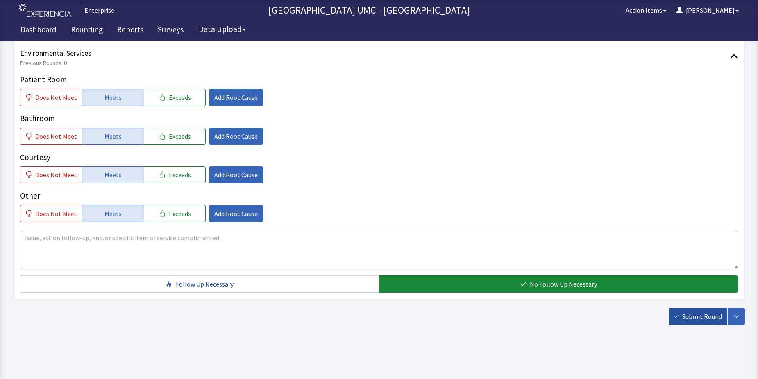
click at [694, 312] on span "Submit Round" at bounding box center [702, 317] width 40 height 10
